Goal: Book appointment/travel/reservation

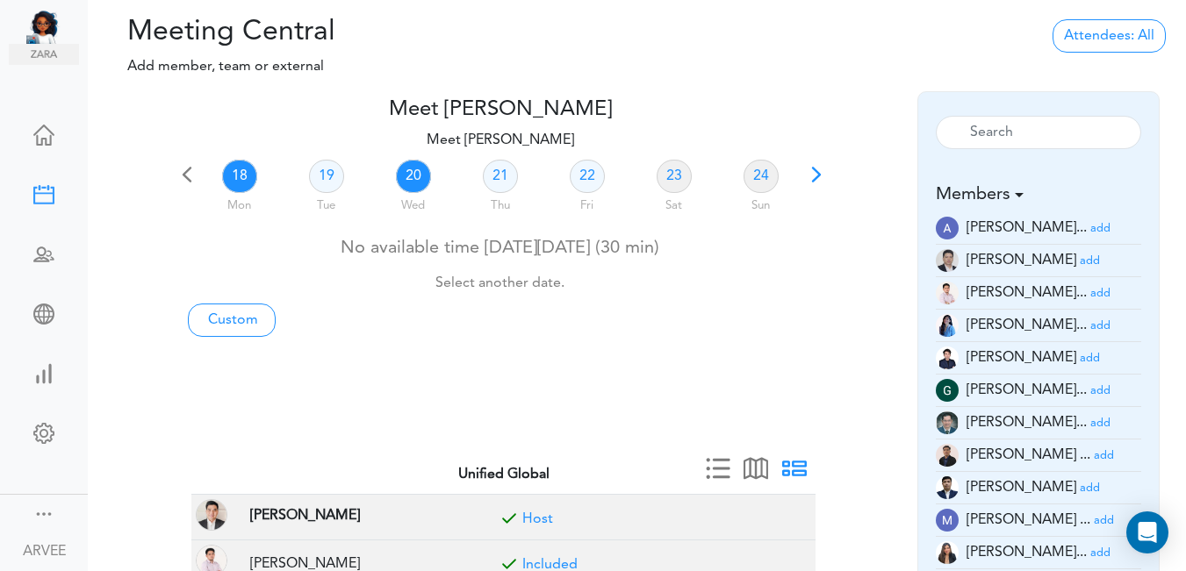
click at [414, 181] on link "20" at bounding box center [413, 176] width 35 height 33
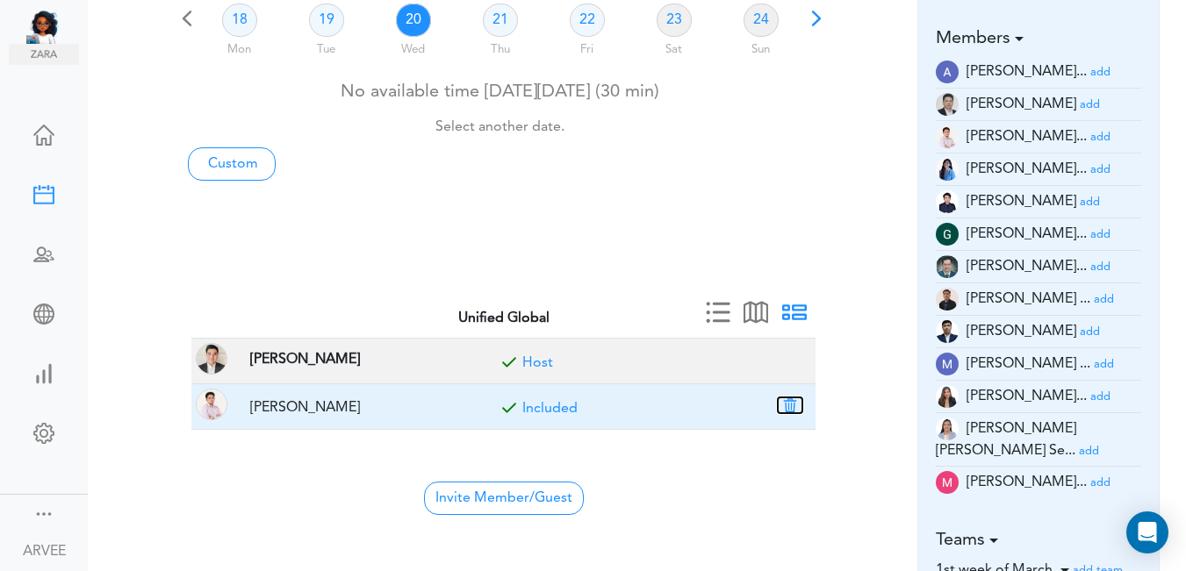
click at [787, 404] on button "button" at bounding box center [789, 406] width 25 height 16
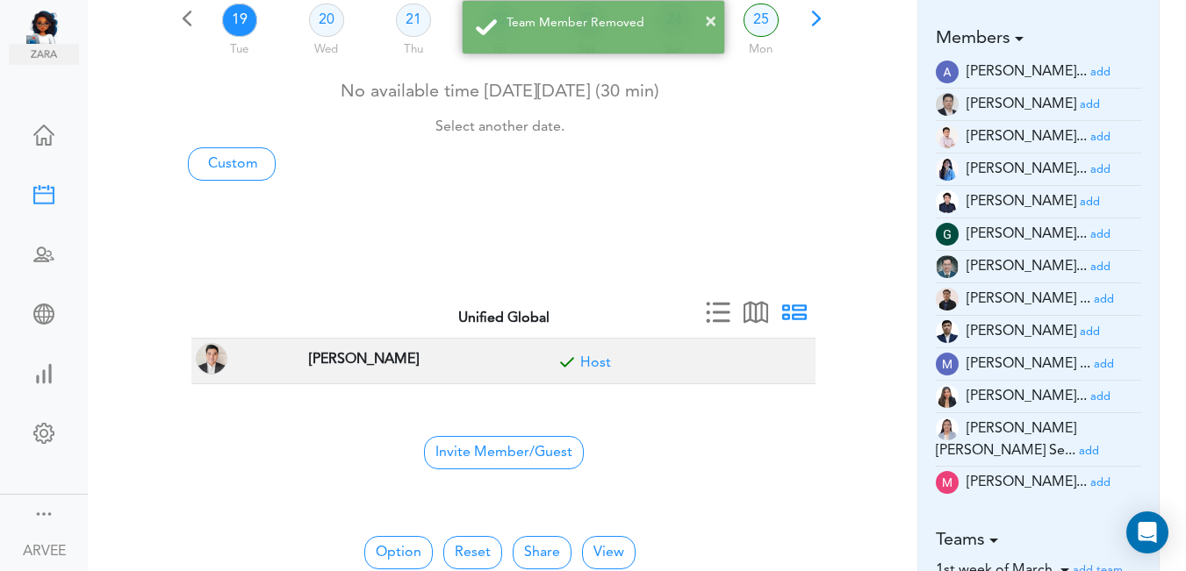
click at [1090, 233] on small "add" at bounding box center [1100, 234] width 20 height 11
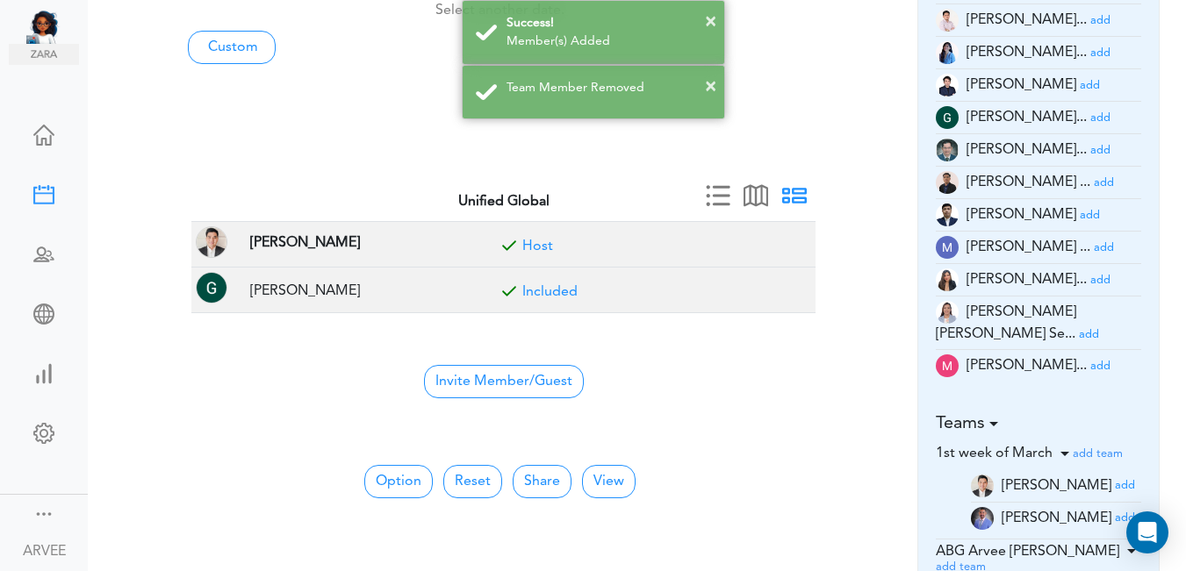
scroll to position [291, 0]
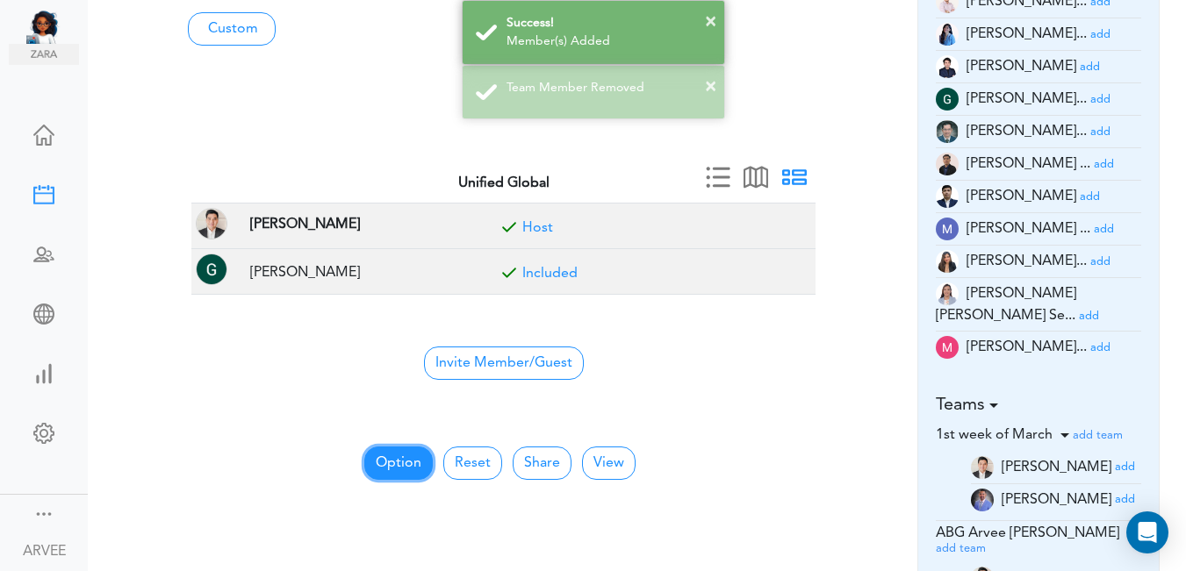
click at [392, 461] on button "Option" at bounding box center [398, 463] width 68 height 33
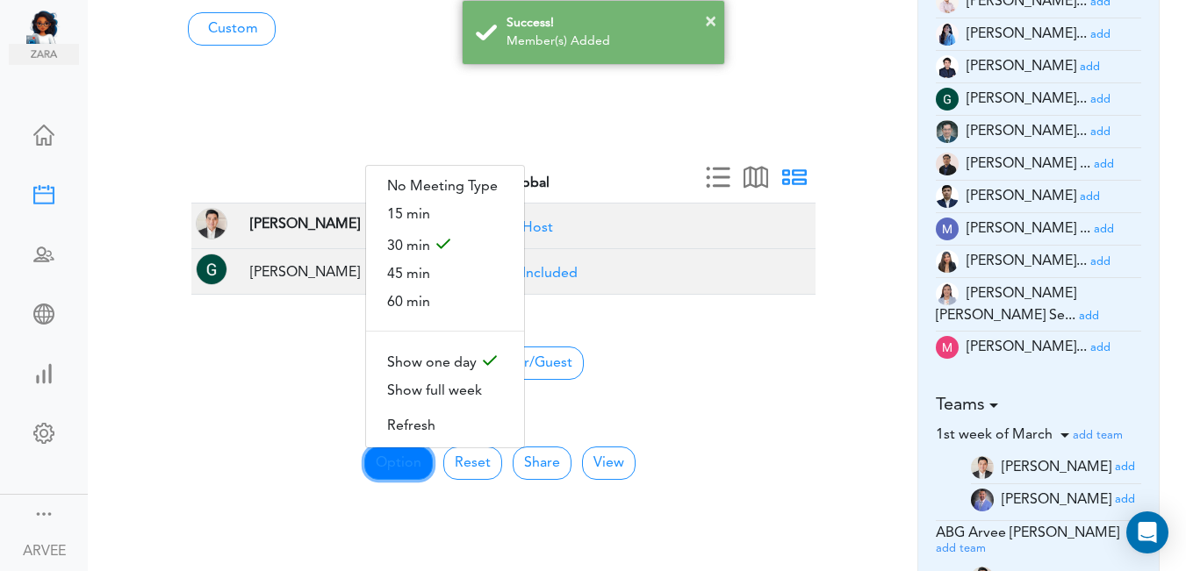
scroll to position [0, 0]
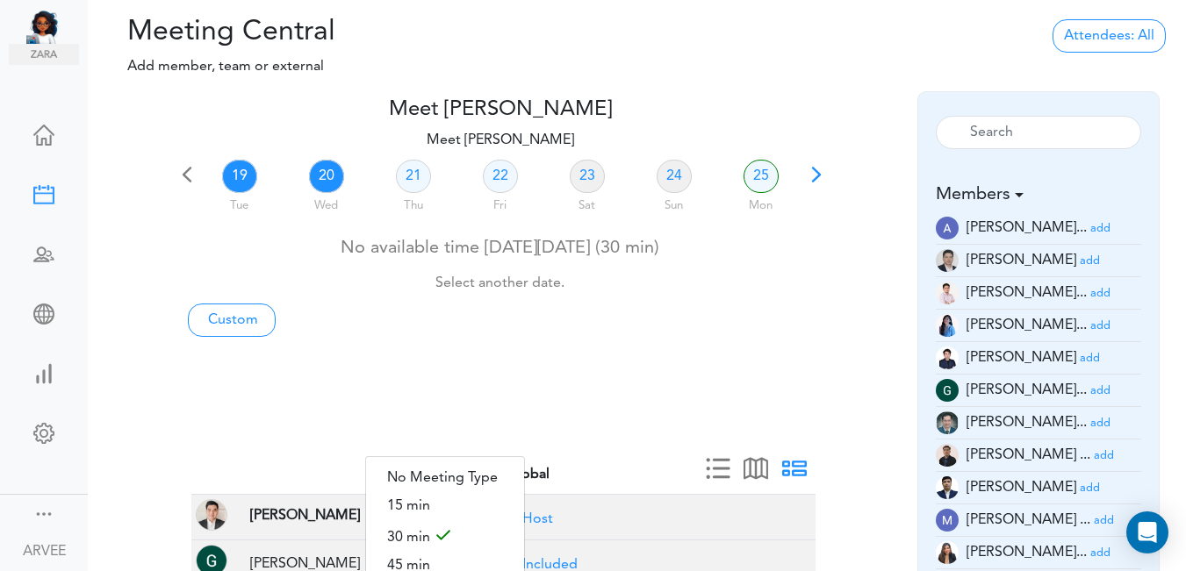
click at [327, 175] on link "20" at bounding box center [326, 176] width 35 height 33
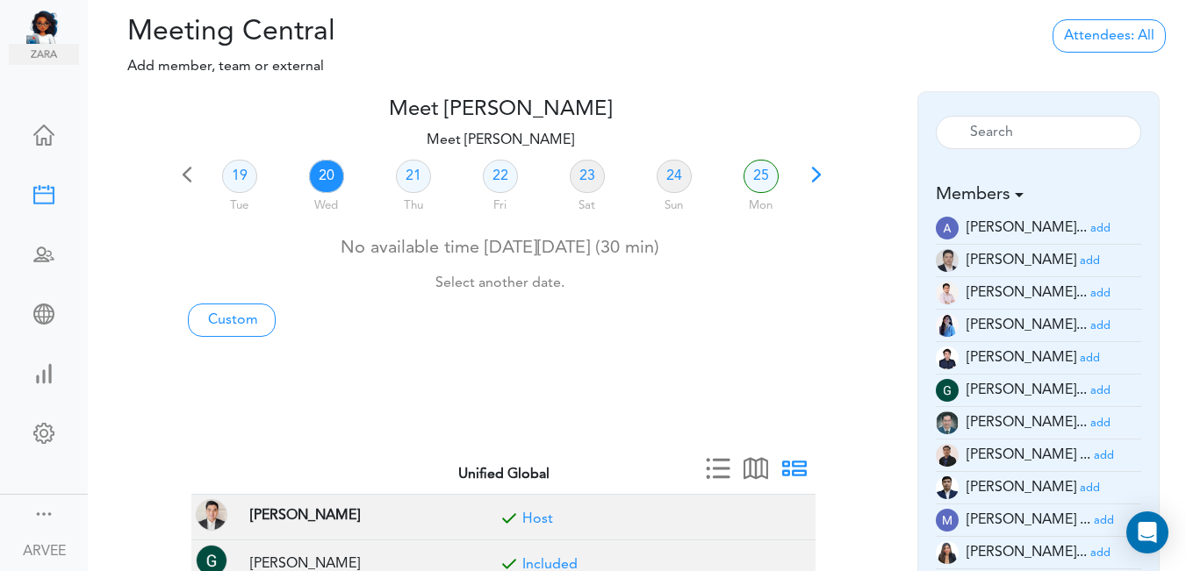
click at [327, 175] on link "20" at bounding box center [326, 176] width 35 height 33
click at [225, 325] on link "Custom" at bounding box center [232, 320] width 88 height 33
type input "Meet [PERSON_NAME]"
type input "[URL][DOMAIN_NAME][SECURITY_DATA]"
type input "[DATE]T13:00"
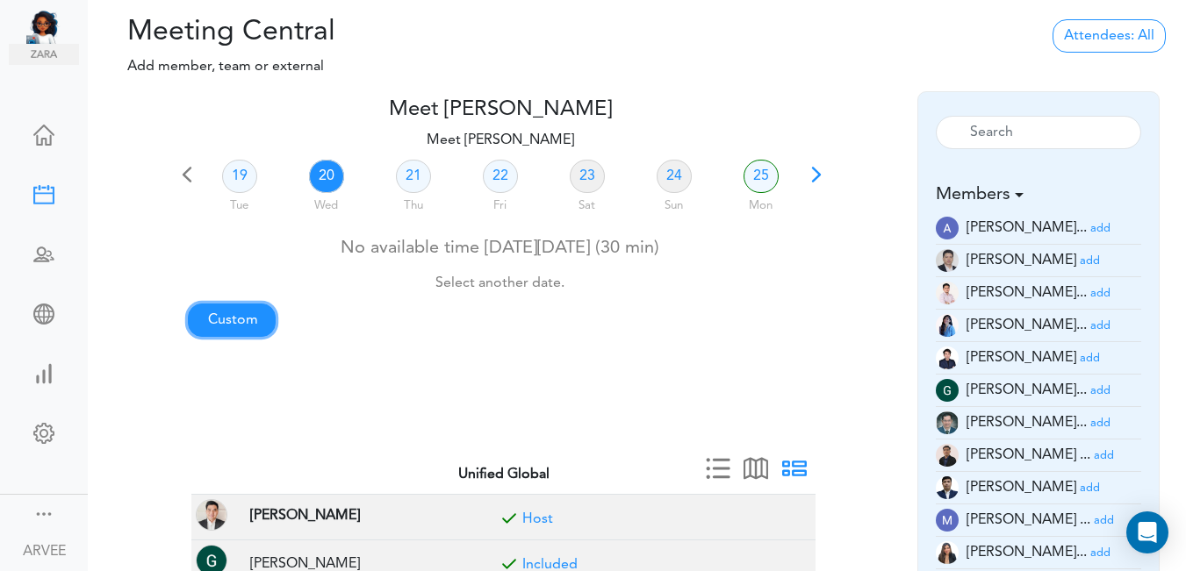
type input "[DATE]T13:30"
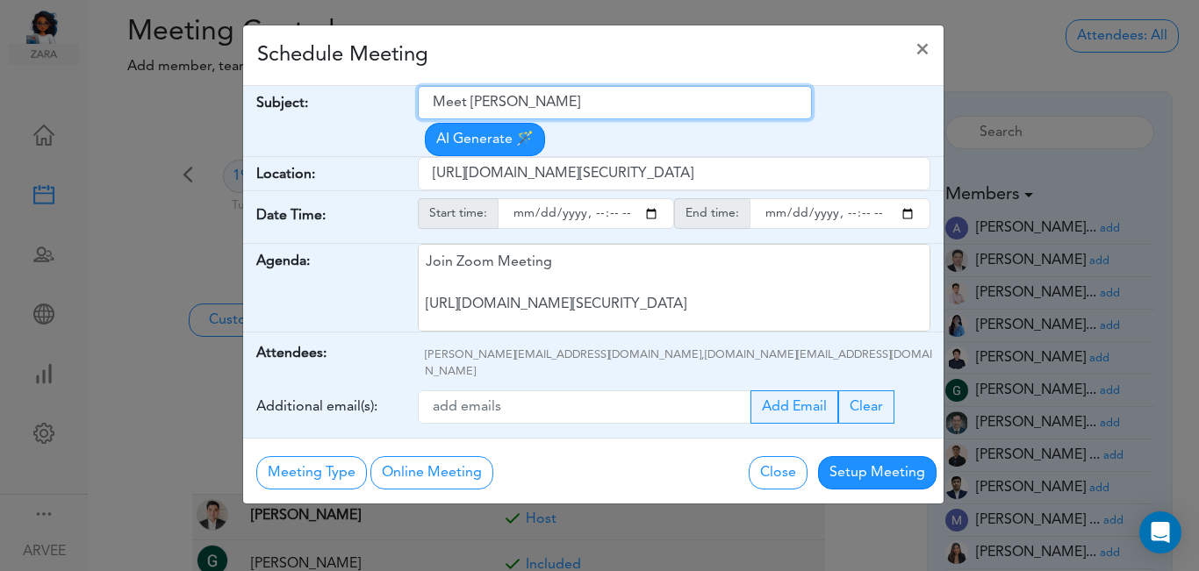
click at [436, 98] on input "Meet [PERSON_NAME]" at bounding box center [615, 102] width 394 height 33
drag, startPoint x: 436, startPoint y: 98, endPoint x: 584, endPoint y: 106, distance: 148.5
click at [584, 106] on input "Meet [PERSON_NAME]" at bounding box center [615, 102] width 394 height 33
paste input "[PERSON_NAME] - Company Structure query"
type input "[PERSON_NAME] - Company Structure query"
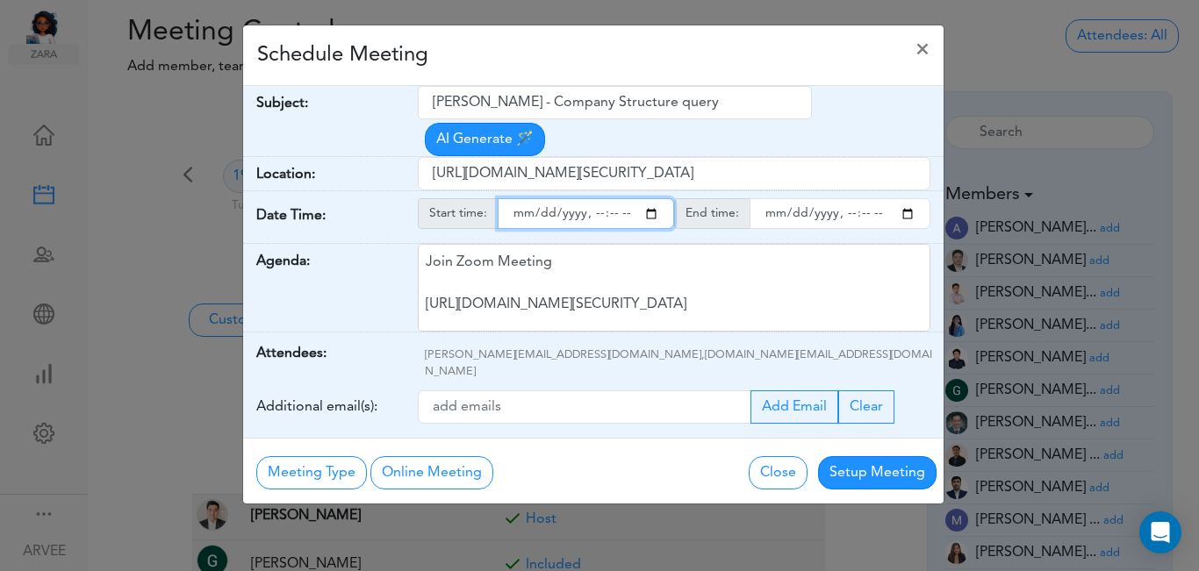
click at [654, 198] on input "starttime" at bounding box center [586, 213] width 176 height 31
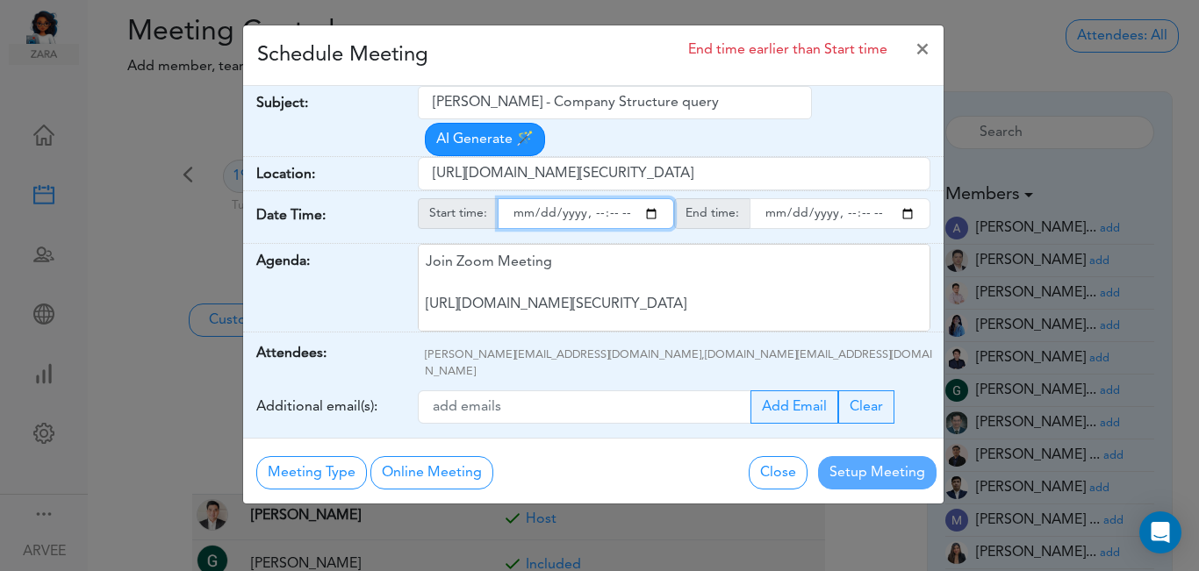
click at [593, 198] on input "starttime" at bounding box center [586, 213] width 176 height 31
type input "[DATE]T20:00"
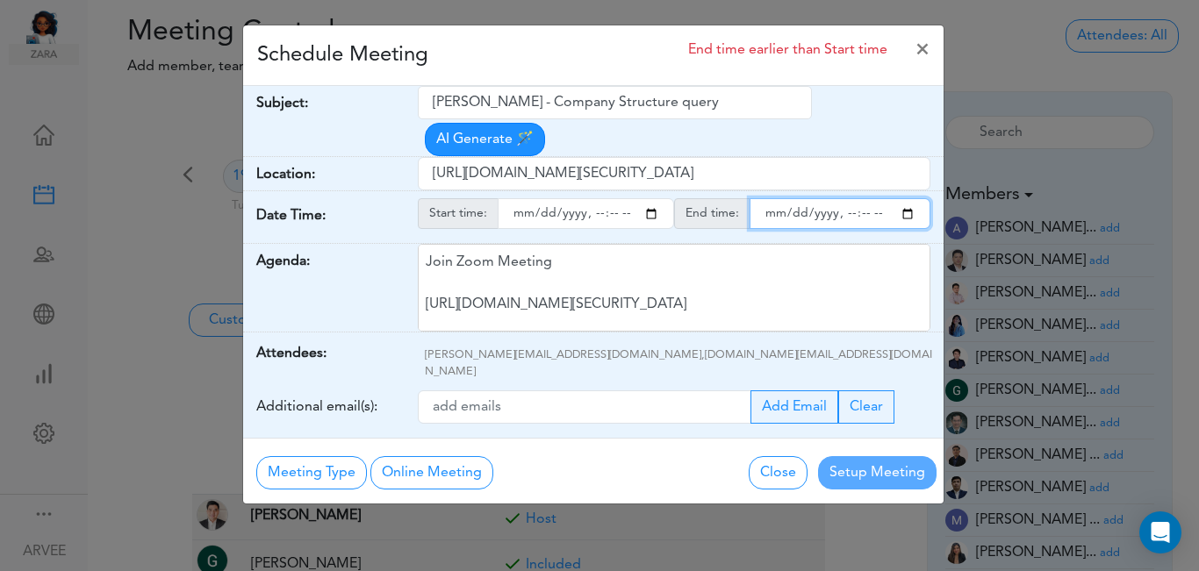
click at [907, 198] on input "endtime" at bounding box center [839, 213] width 181 height 31
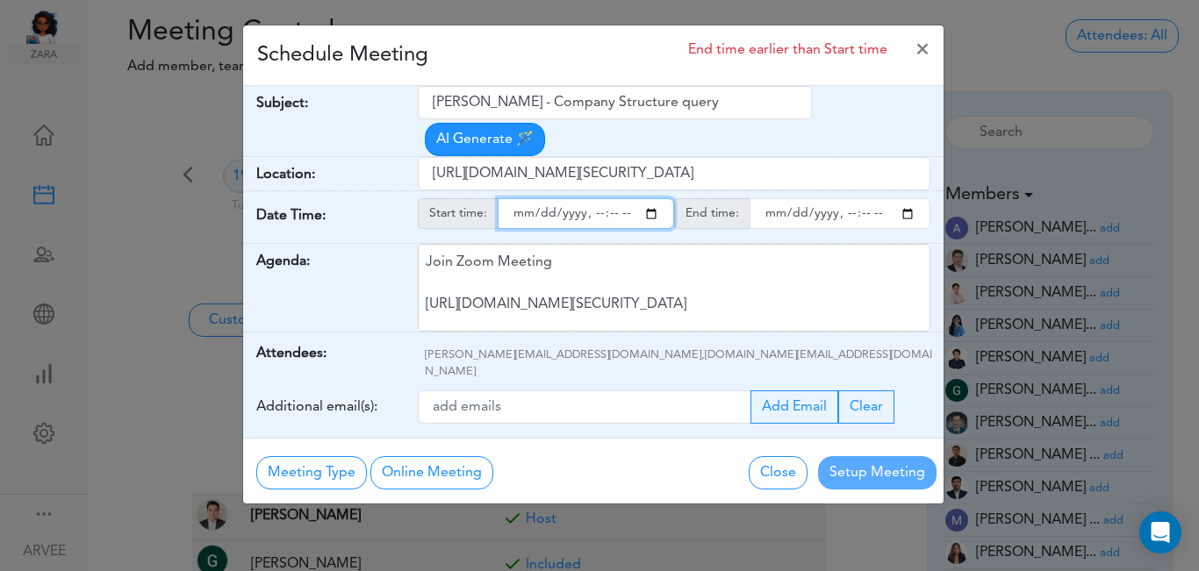
click at [845, 198] on input "endtime" at bounding box center [839, 213] width 181 height 31
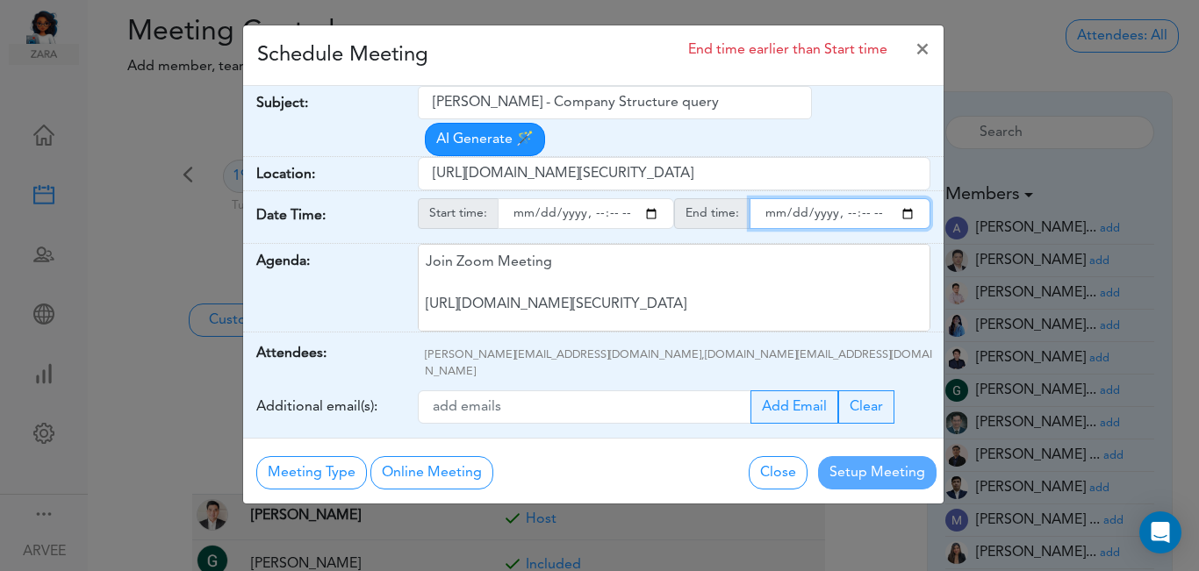
click at [846, 198] on input "endtime" at bounding box center [839, 213] width 181 height 31
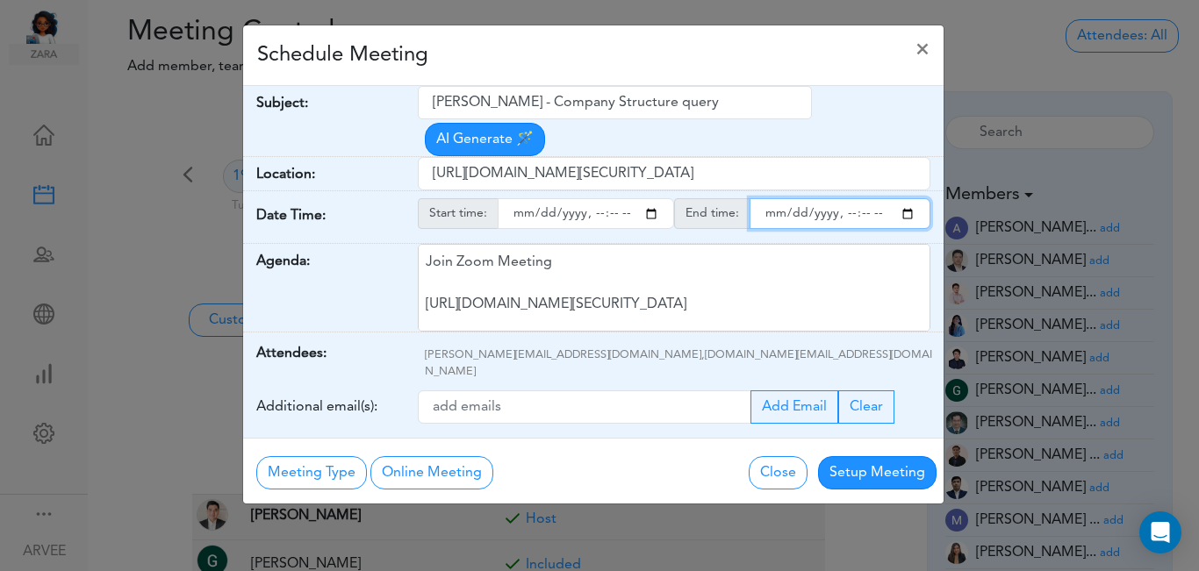
type input "[DATE]T21:00"
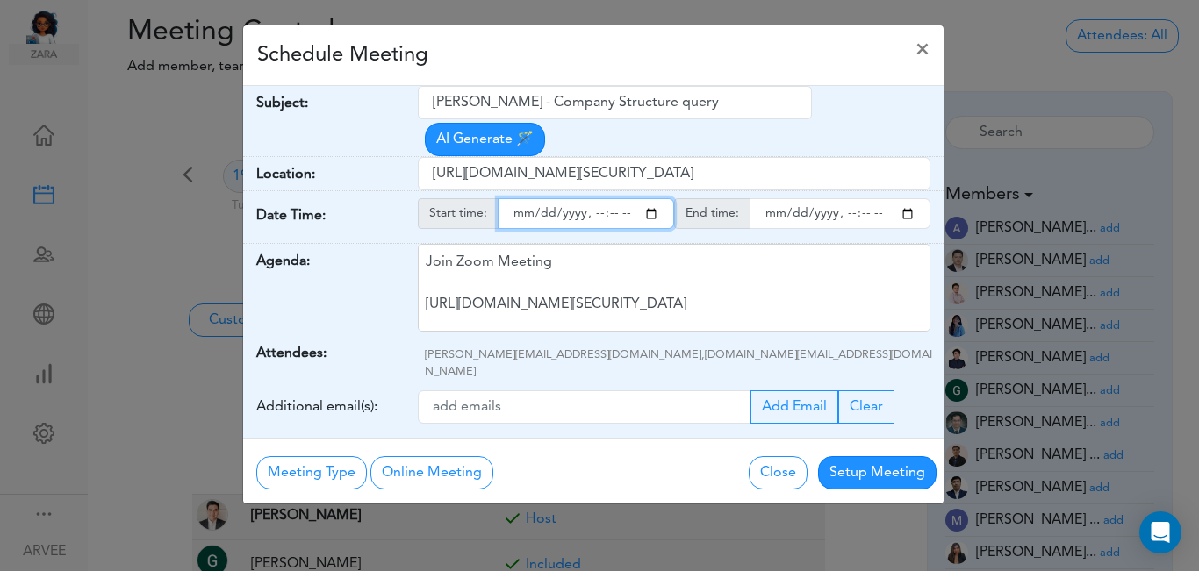
click at [612, 198] on input "starttime" at bounding box center [586, 213] width 176 height 31
type input "[DATE]T20:30"
click at [588, 53] on div "Schedule Meeting ×" at bounding box center [593, 55] width 700 height 61
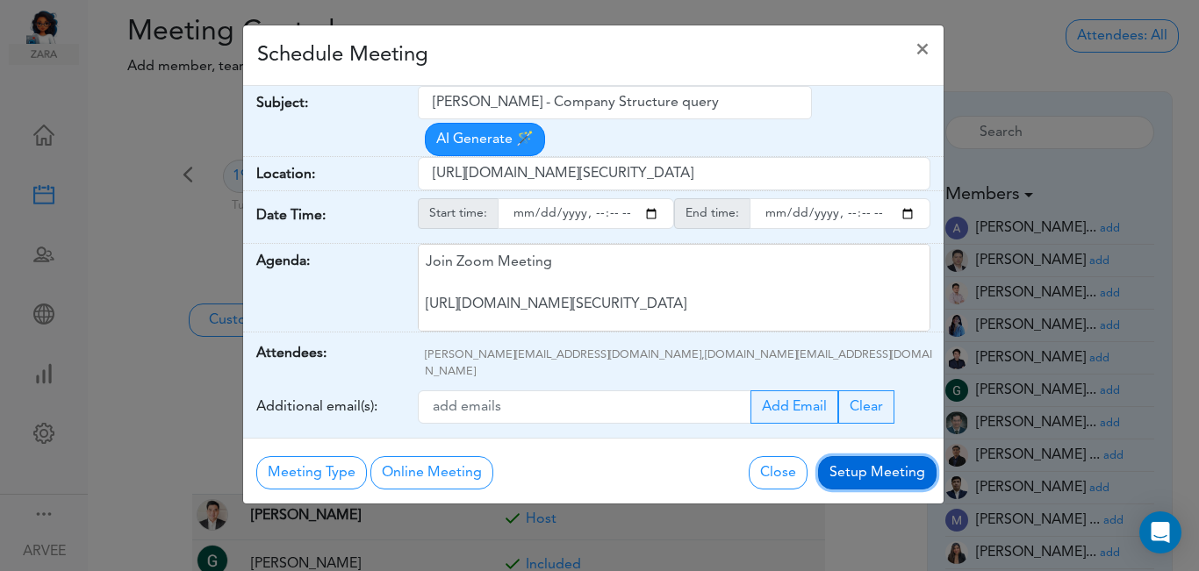
click at [875, 456] on button "Setup Meeting" at bounding box center [877, 472] width 118 height 33
